Goal: Navigation & Orientation: Understand site structure

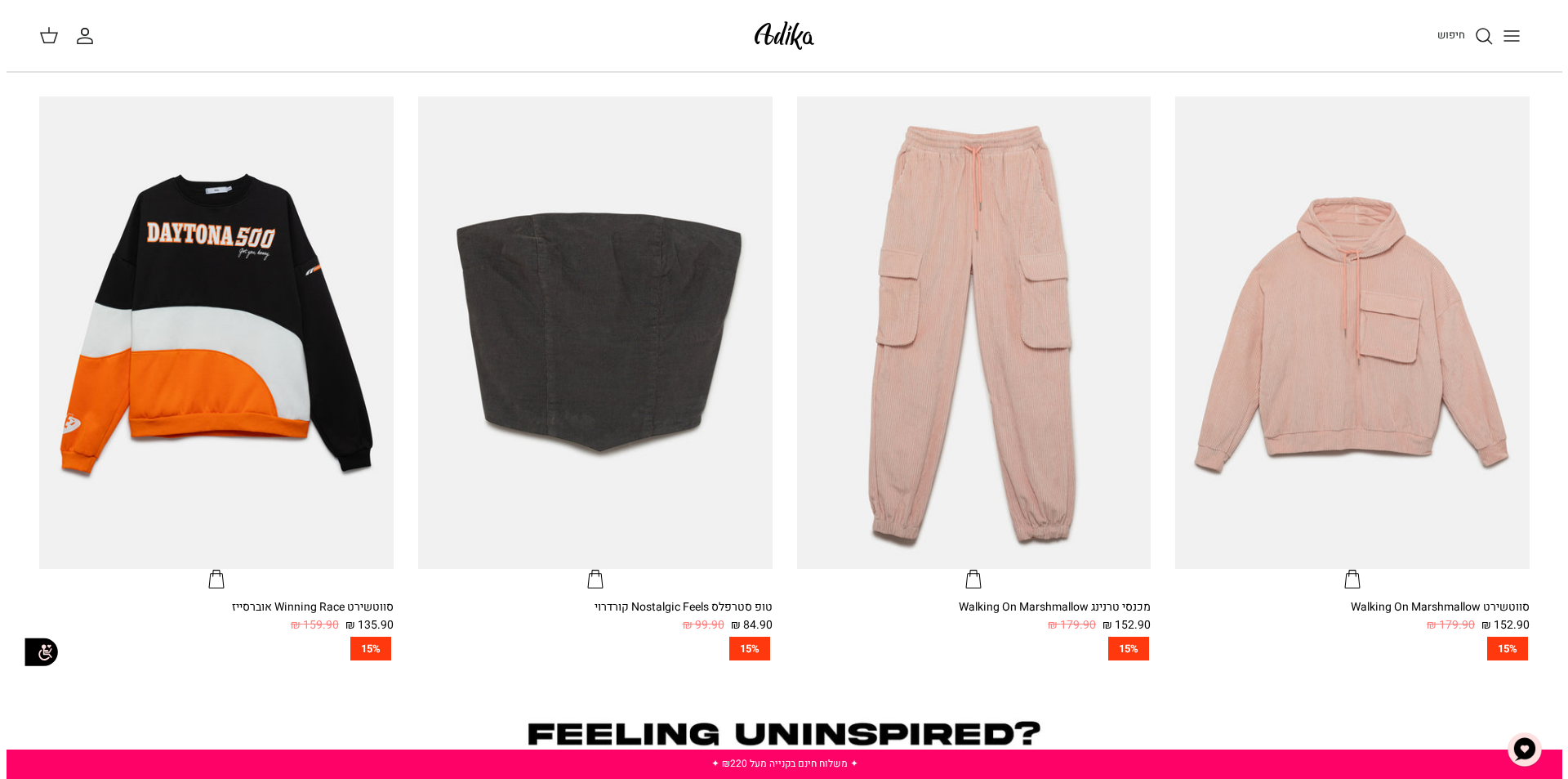
scroll to position [736, 0]
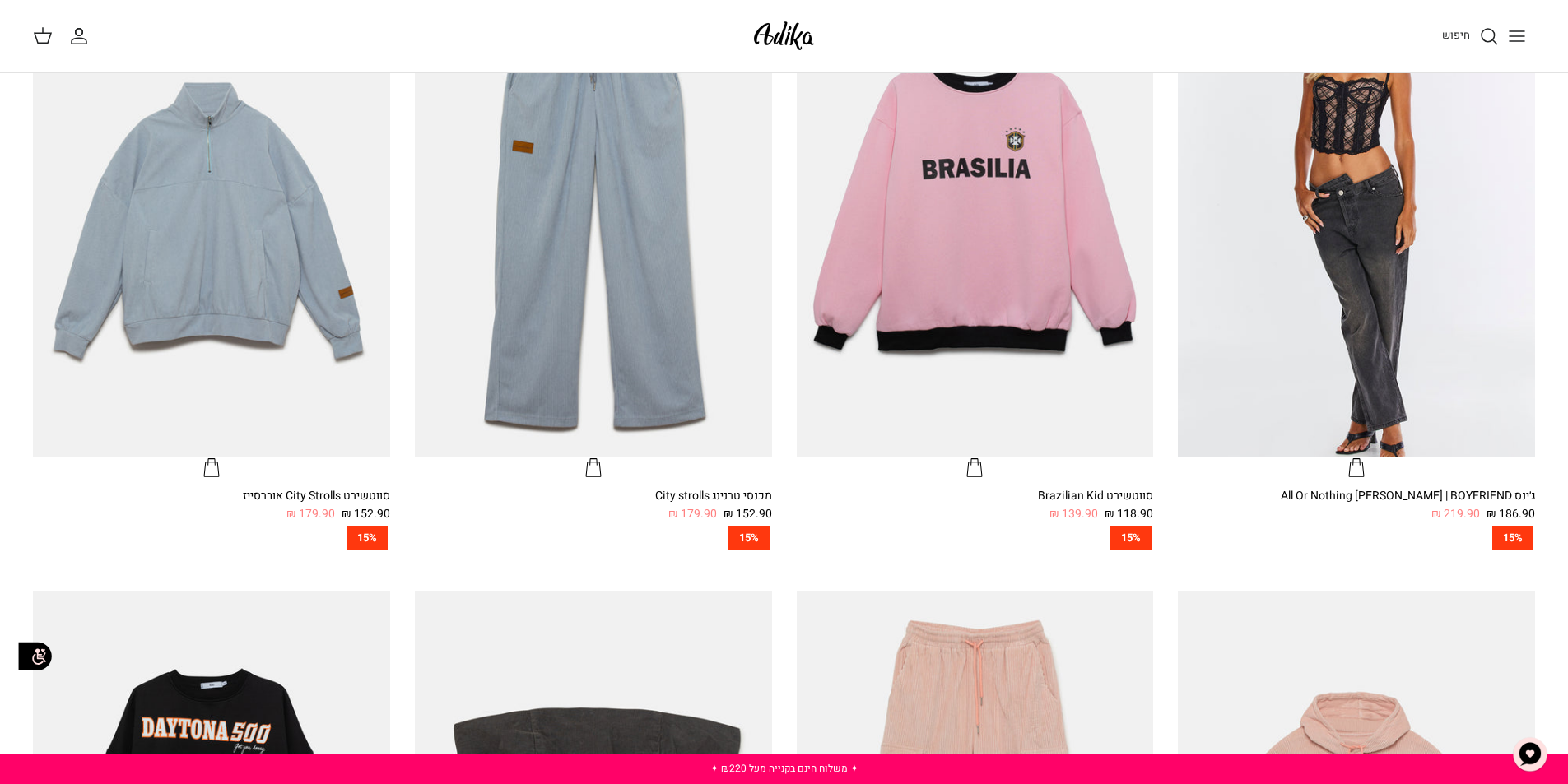
click at [1524, 34] on icon "Toggle menu" at bounding box center [1517, 36] width 20 height 20
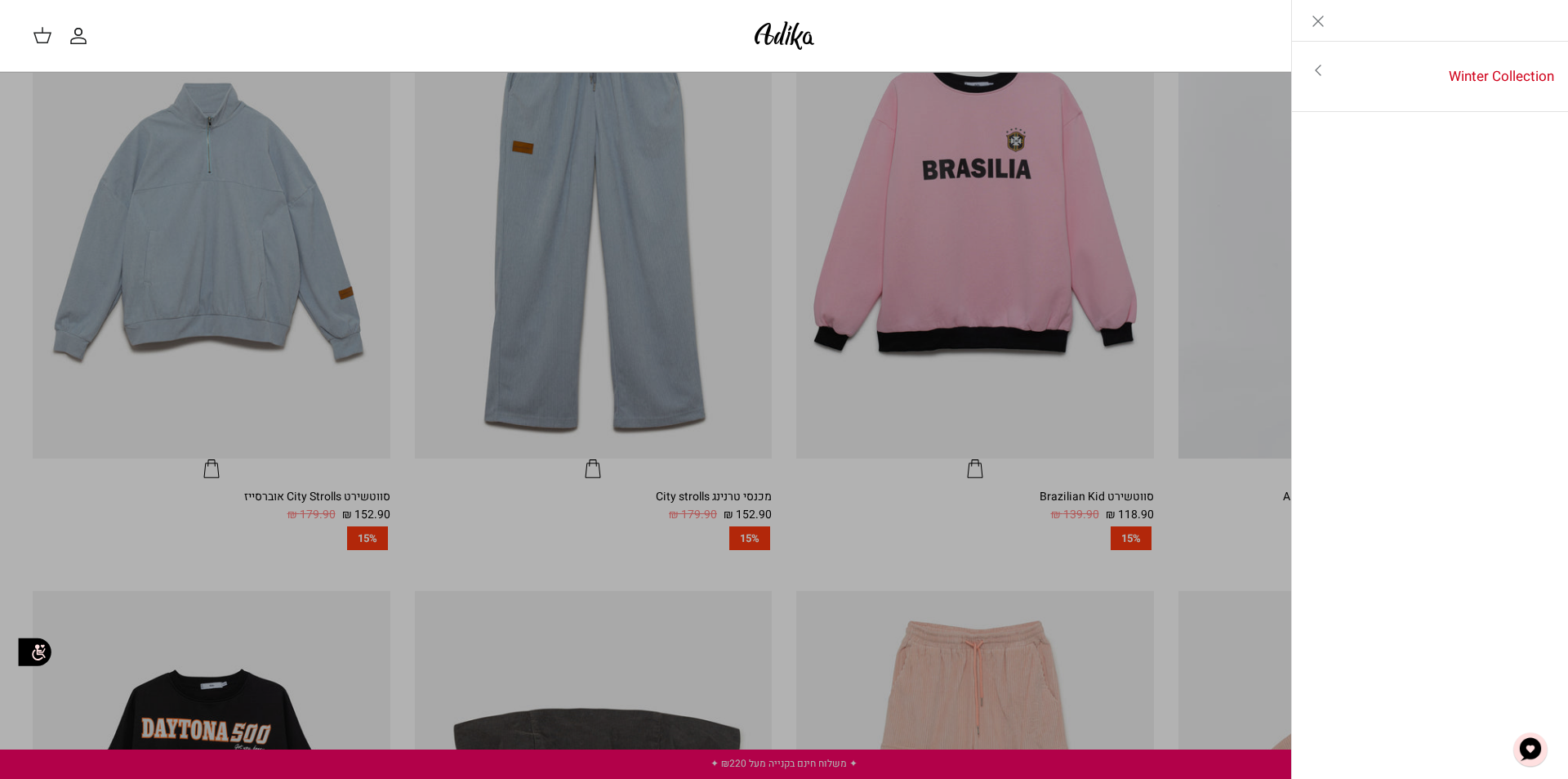
click at [1314, 72] on icon "Toggle menu" at bounding box center [1318, 70] width 20 height 20
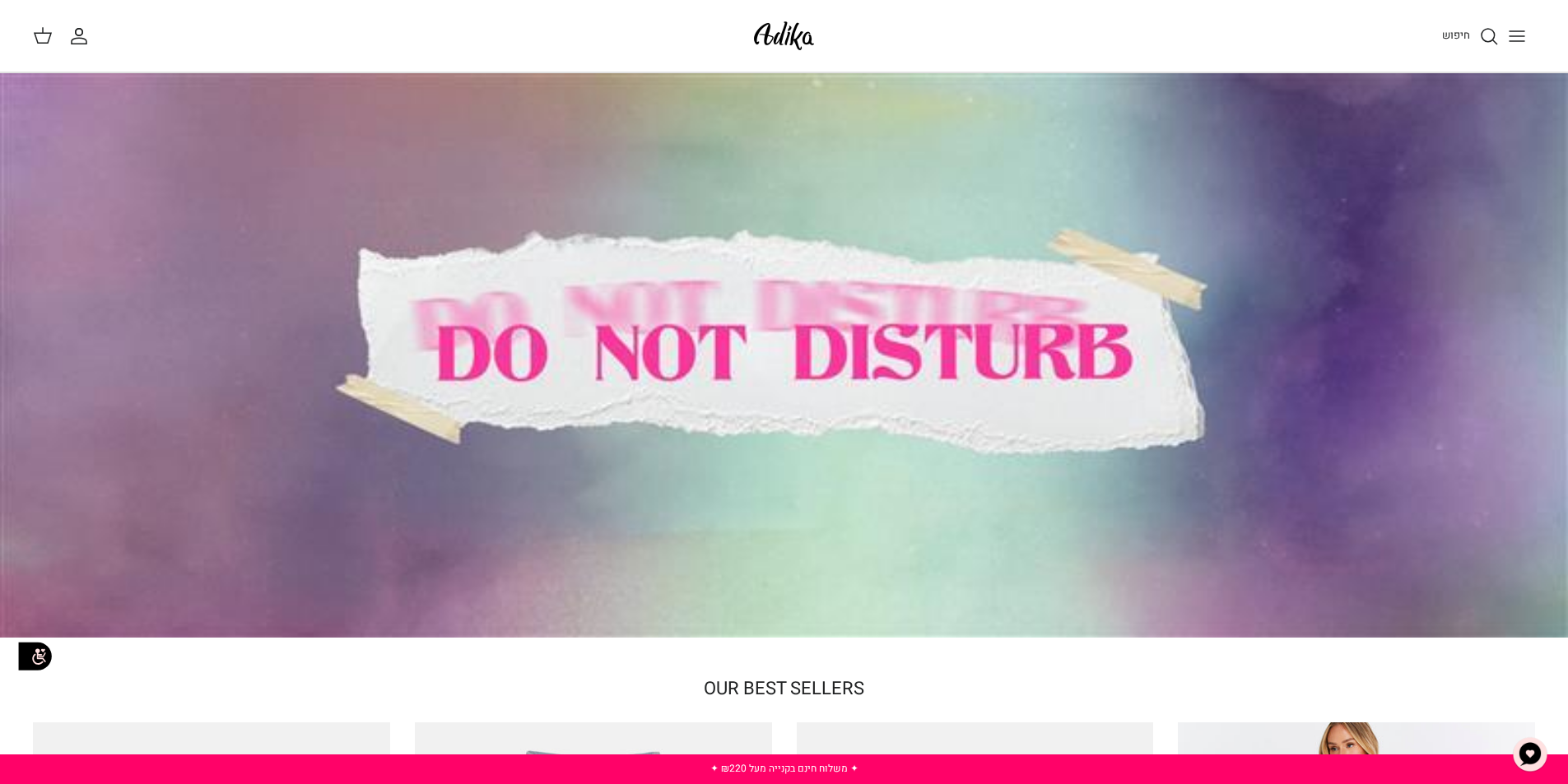
click at [1511, 34] on icon "Toggle menu" at bounding box center [1517, 36] width 20 height 20
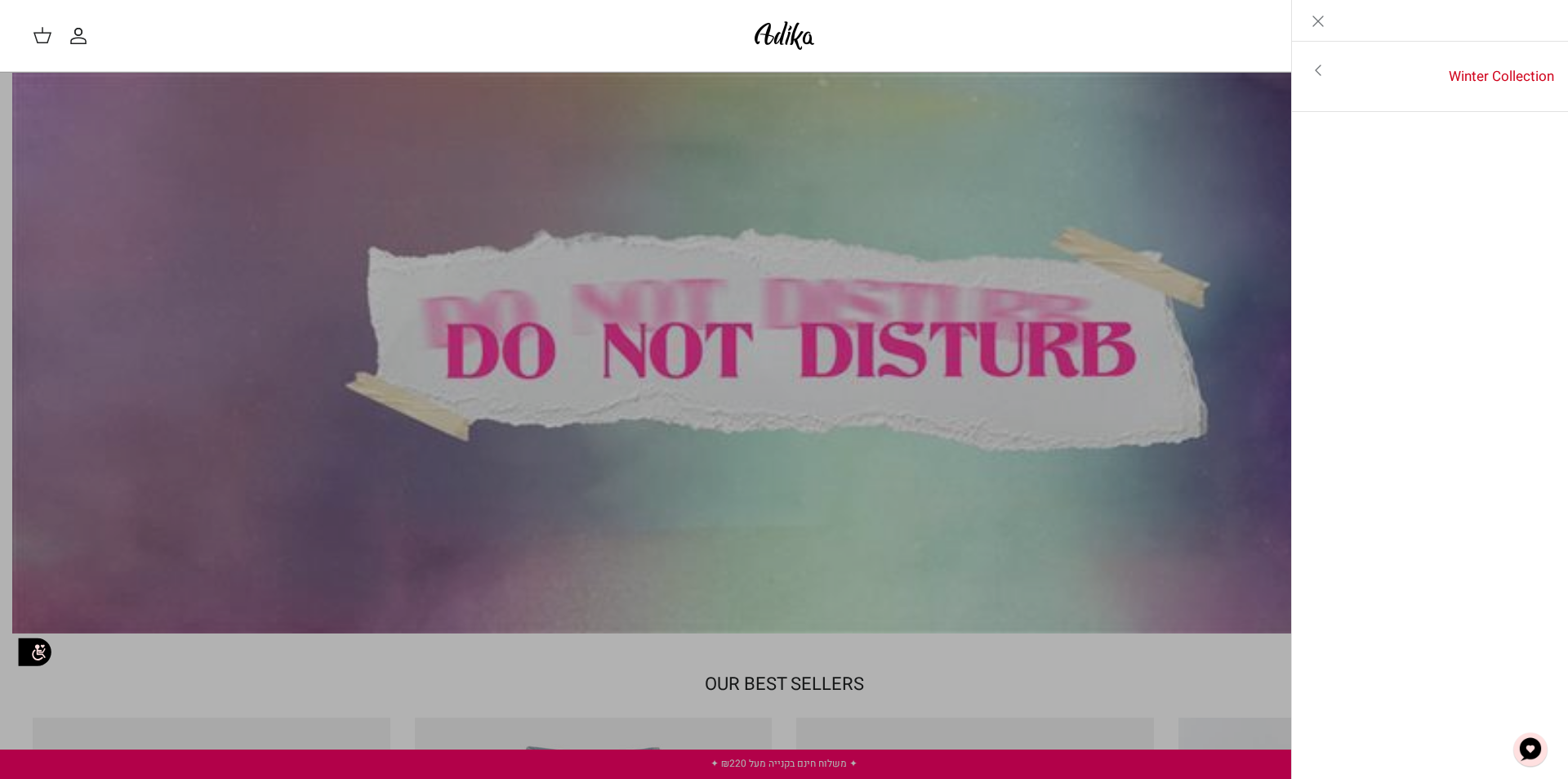
click at [1322, 23] on icon "Close" at bounding box center [1318, 22] width 20 height 20
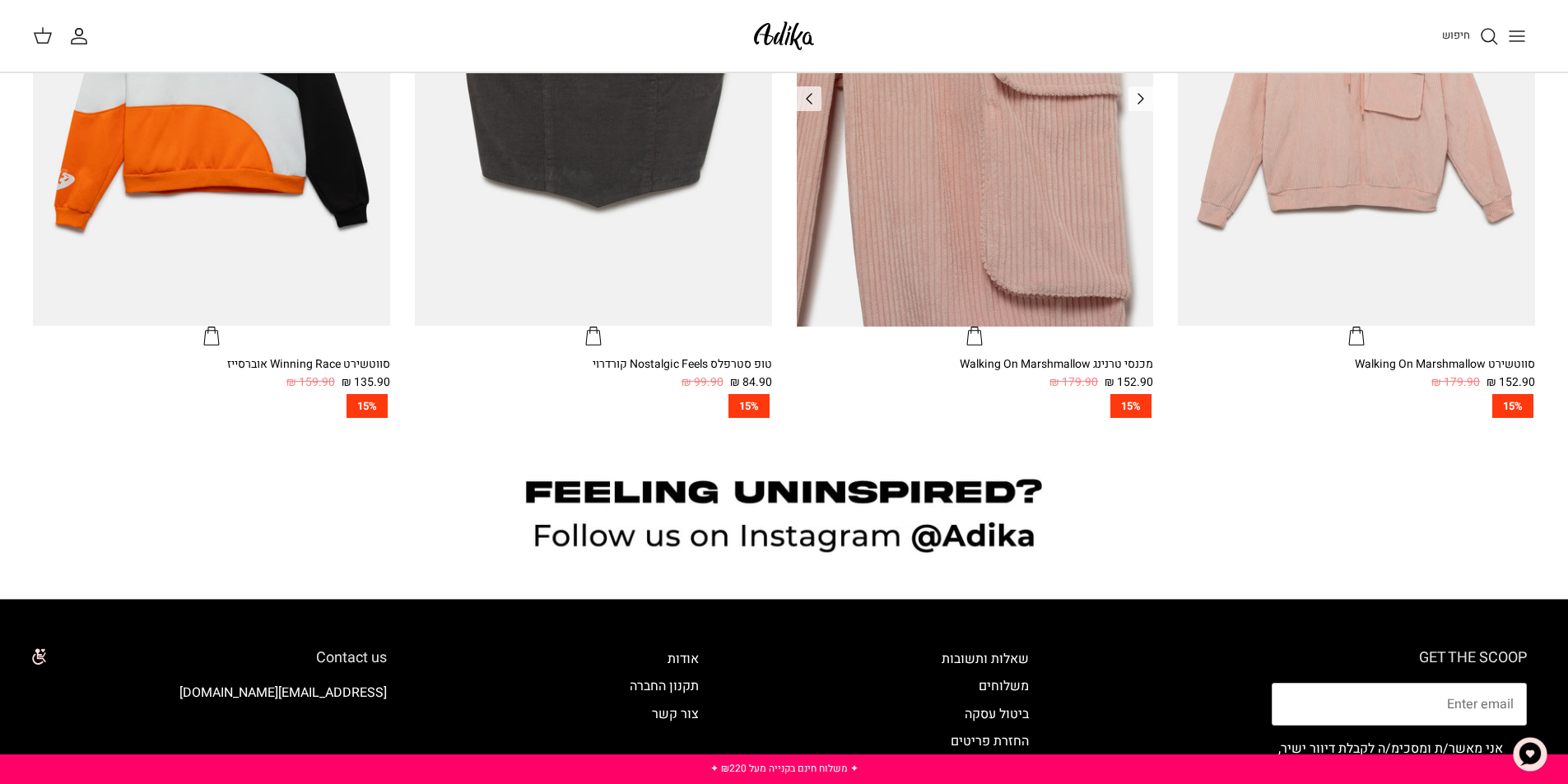
scroll to position [1797, 0]
